Goal: Task Accomplishment & Management: Use online tool/utility

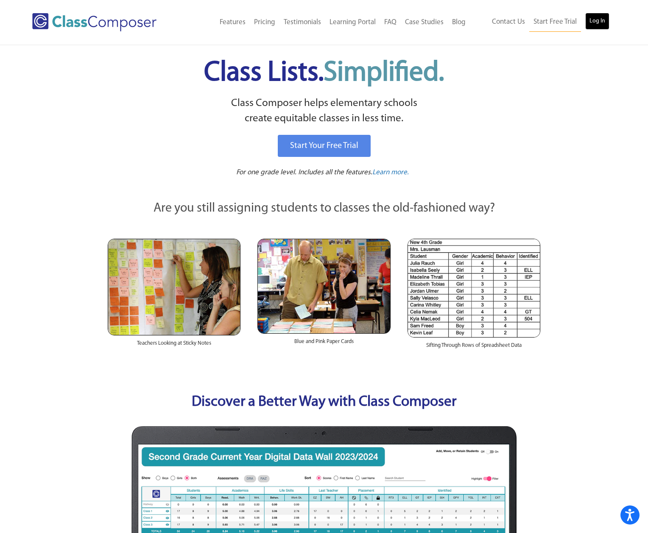
click at [596, 19] on link "Log In" at bounding box center [597, 21] width 24 height 17
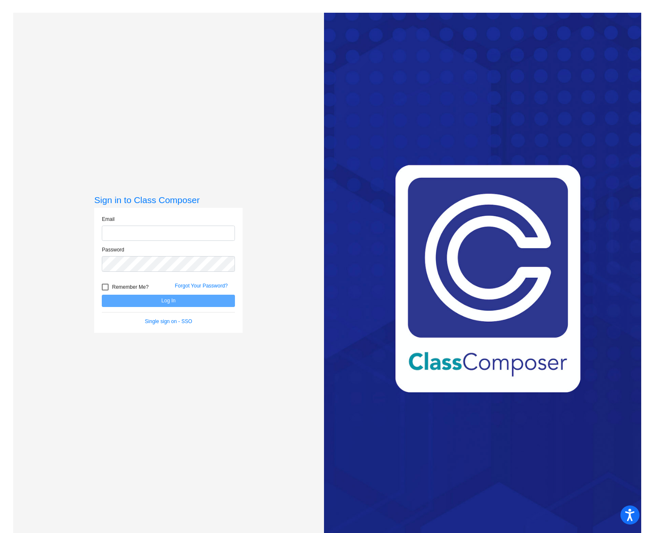
type input "jhorky@psdschools.org"
click at [171, 302] on button "Log In" at bounding box center [168, 301] width 133 height 12
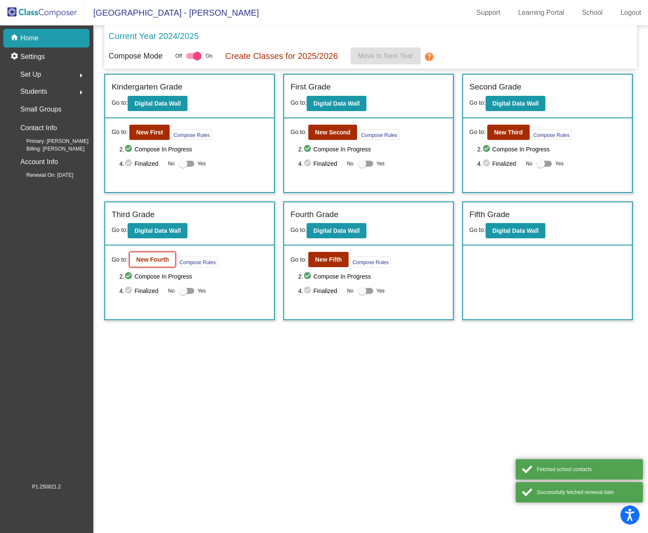
click at [145, 259] on b "New Fourth" at bounding box center [152, 259] width 33 height 7
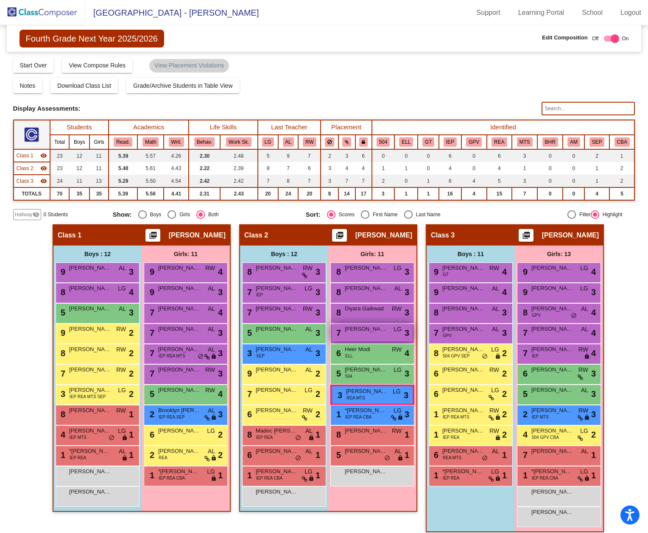
click at [369, 336] on div "7 Calla Vanderberg LG lock do_not_disturb_alt 3" at bounding box center [372, 332] width 81 height 17
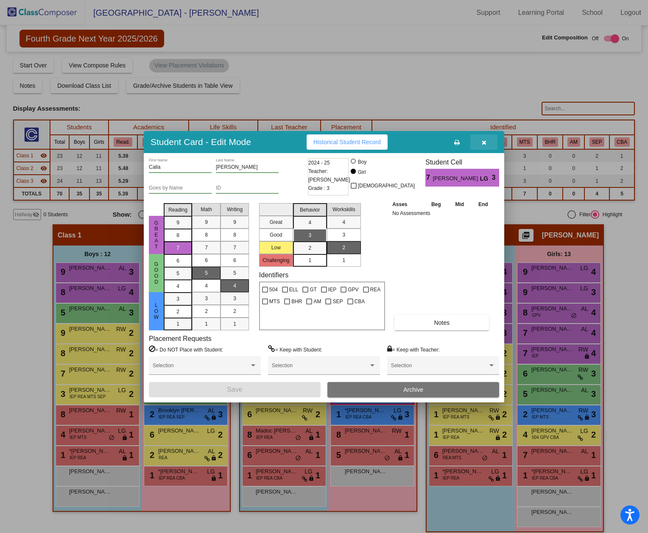
click at [483, 143] on icon "button" at bounding box center [484, 143] width 5 height 6
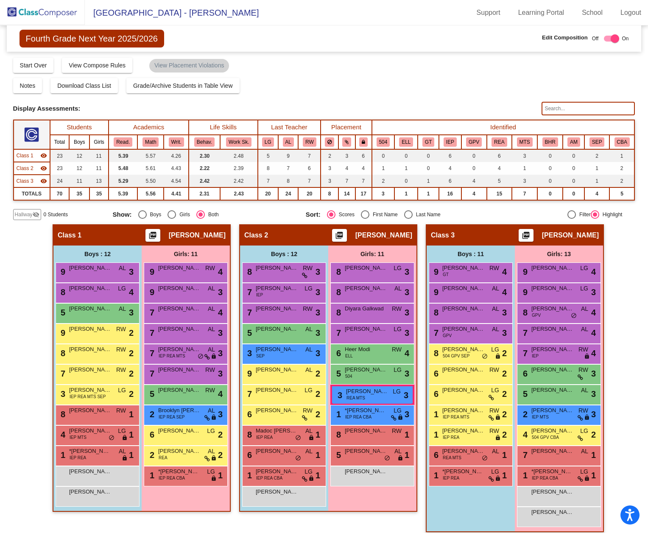
scroll to position [8, 0]
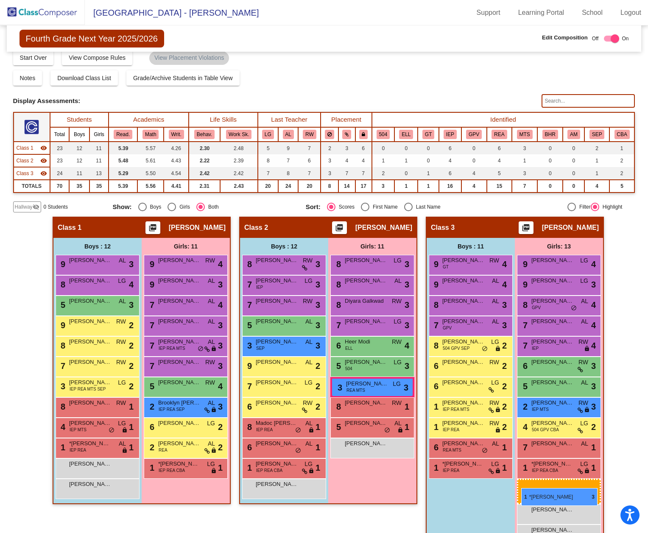
drag, startPoint x: 360, startPoint y: 405, endPoint x: 521, endPoint y: 488, distance: 180.7
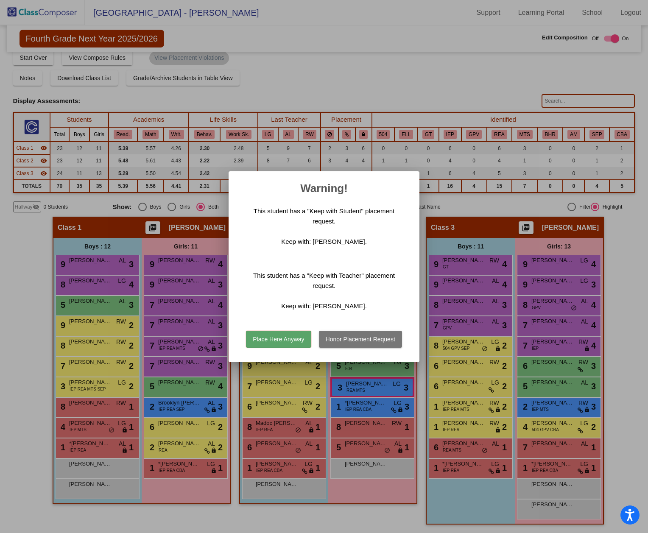
click at [276, 340] on button "Place Here Anyway" at bounding box center [278, 339] width 65 height 17
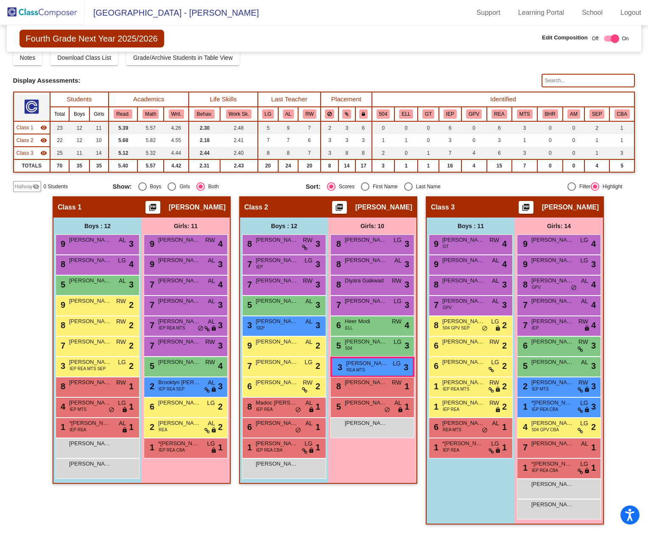
scroll to position [0, 0]
